Goal: Find specific page/section

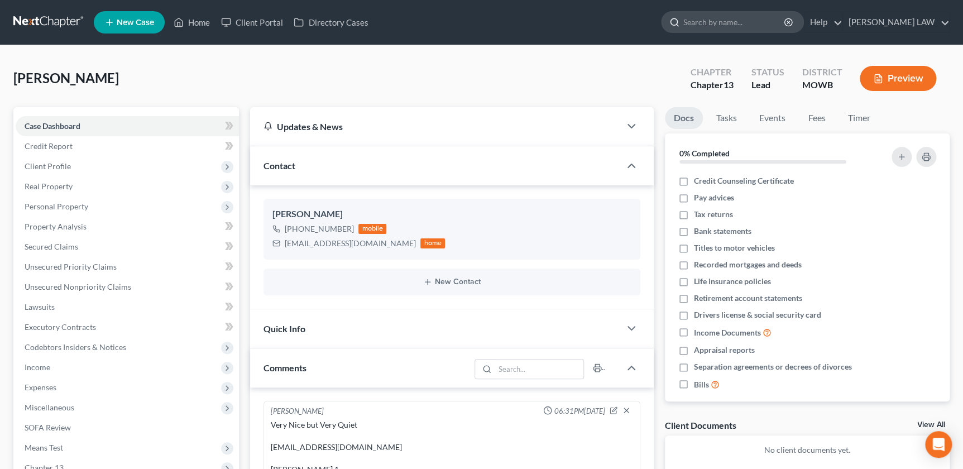
click at [756, 24] on input "search" at bounding box center [734, 22] width 102 height 21
type input "[PERSON_NAME]"
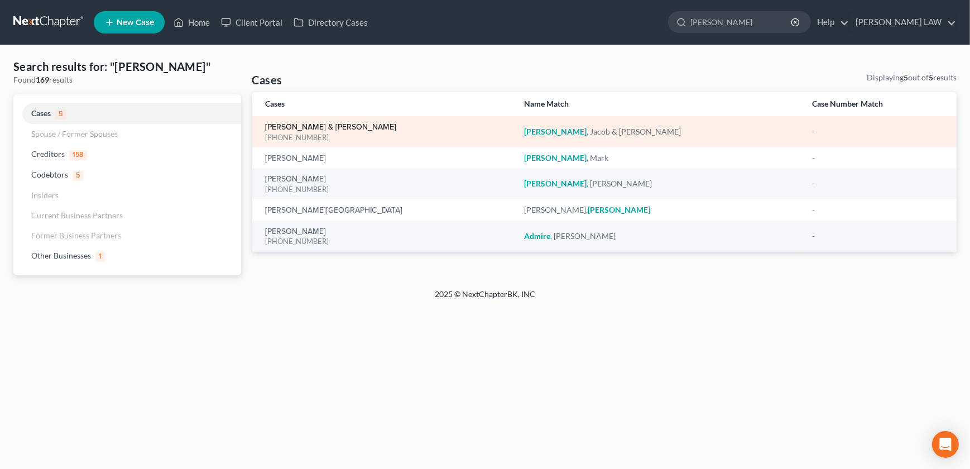
click at [335, 126] on link "[PERSON_NAME] & [PERSON_NAME]" at bounding box center [331, 127] width 131 height 8
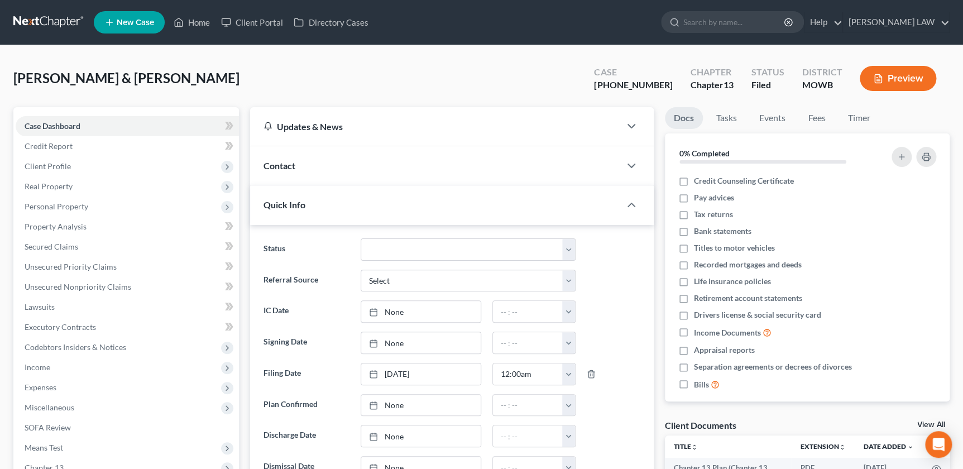
scroll to position [36, 0]
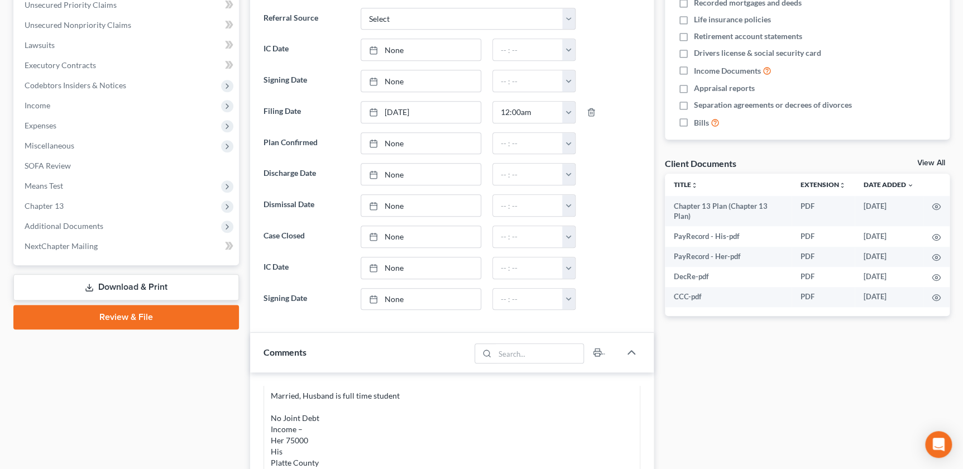
scroll to position [284, 0]
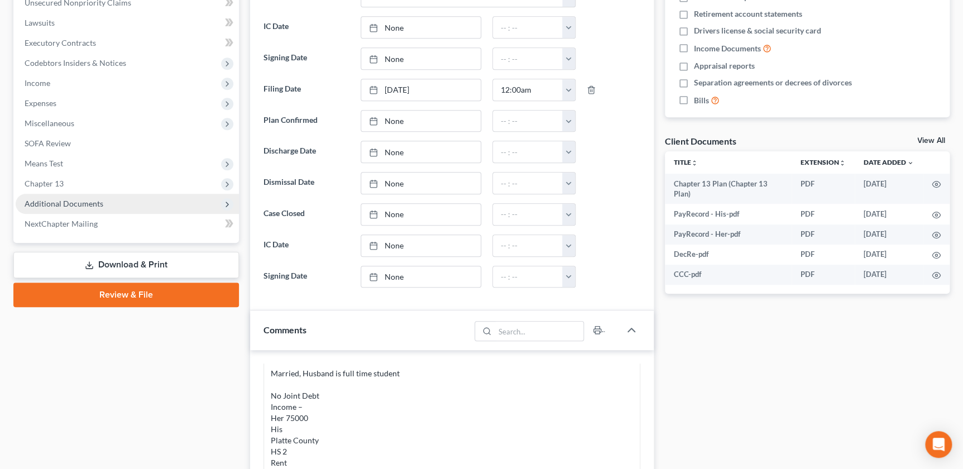
click at [103, 210] on span "Additional Documents" at bounding box center [127, 204] width 223 height 20
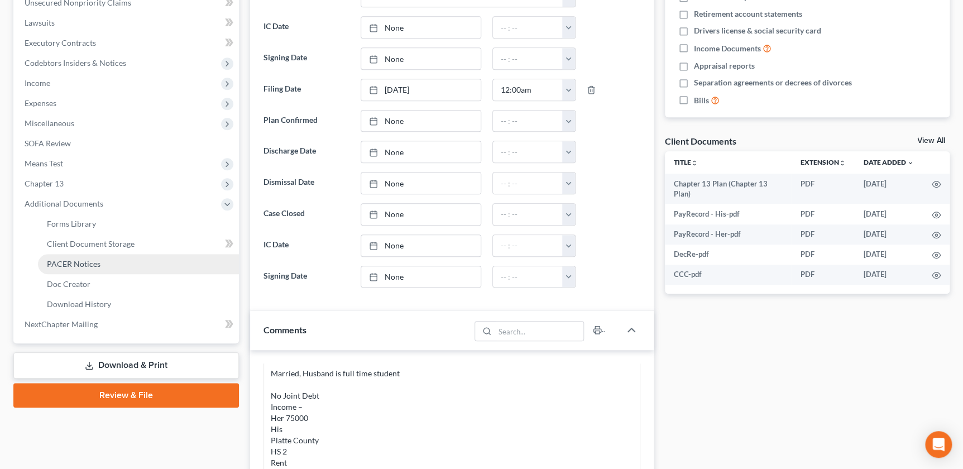
click at [109, 268] on link "PACER Notices" at bounding box center [138, 264] width 201 height 20
